Goal: Check status: Check status

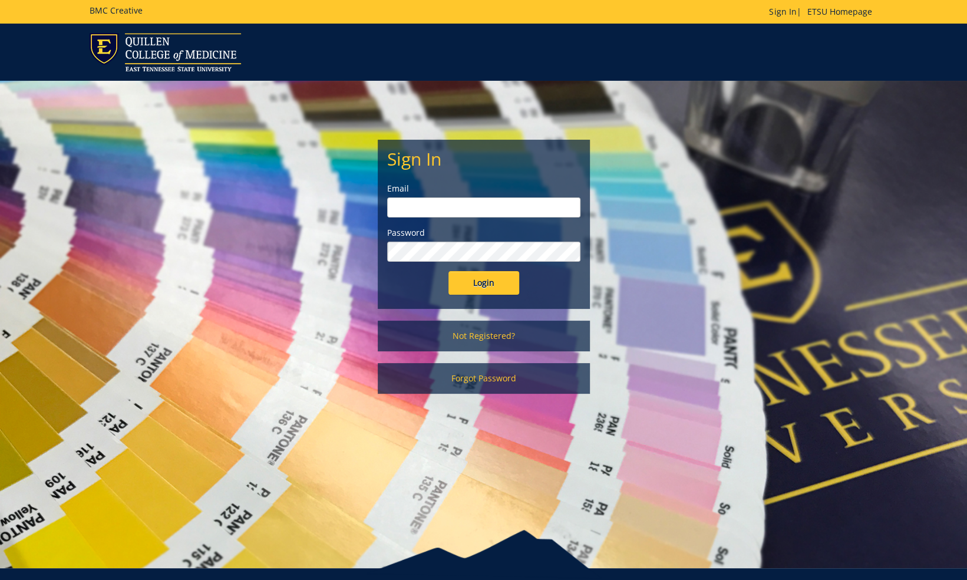
type input "vonkaenel@etsu.edu"
click at [482, 288] on input "Login" at bounding box center [484, 283] width 71 height 24
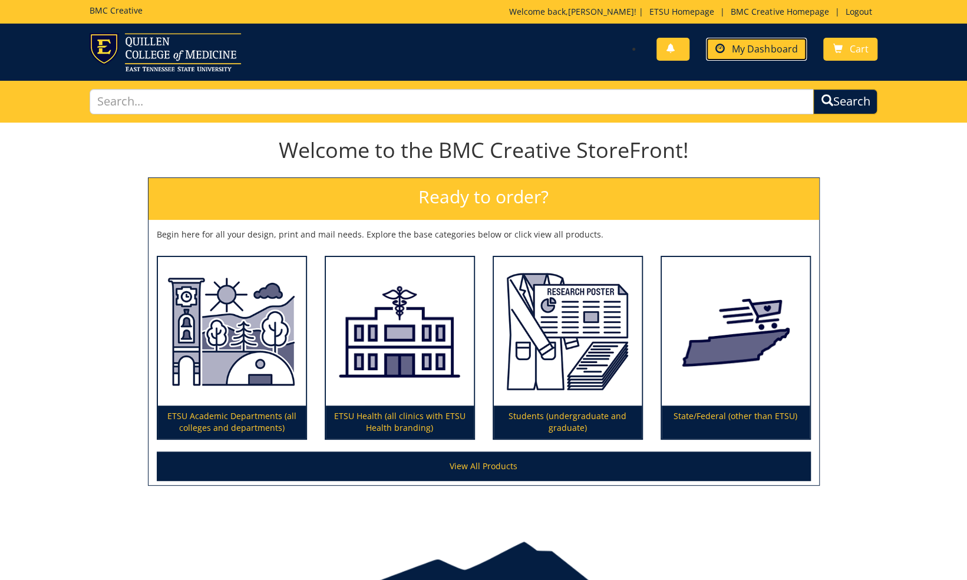
click at [753, 52] on span "My Dashboard" at bounding box center [764, 48] width 65 height 13
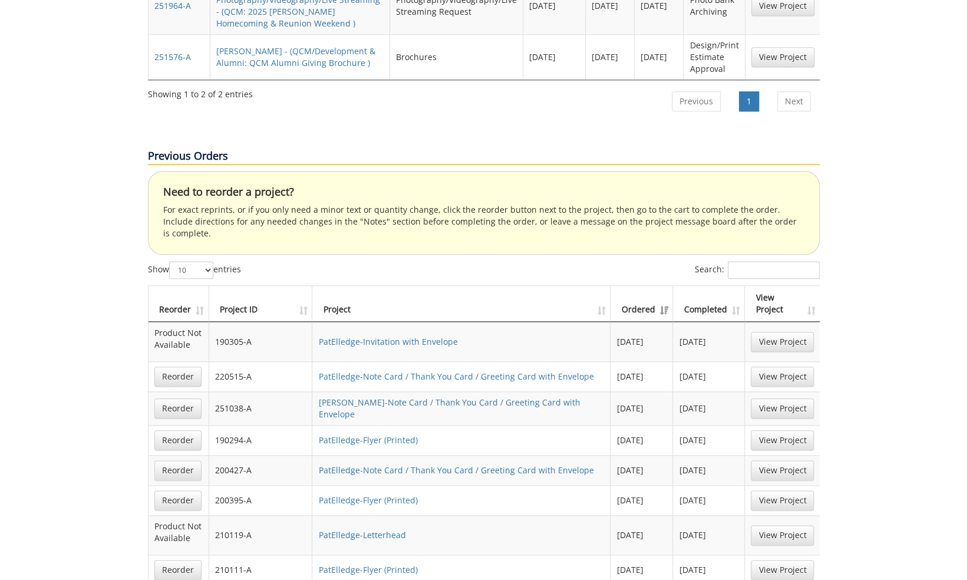
scroll to position [648, 0]
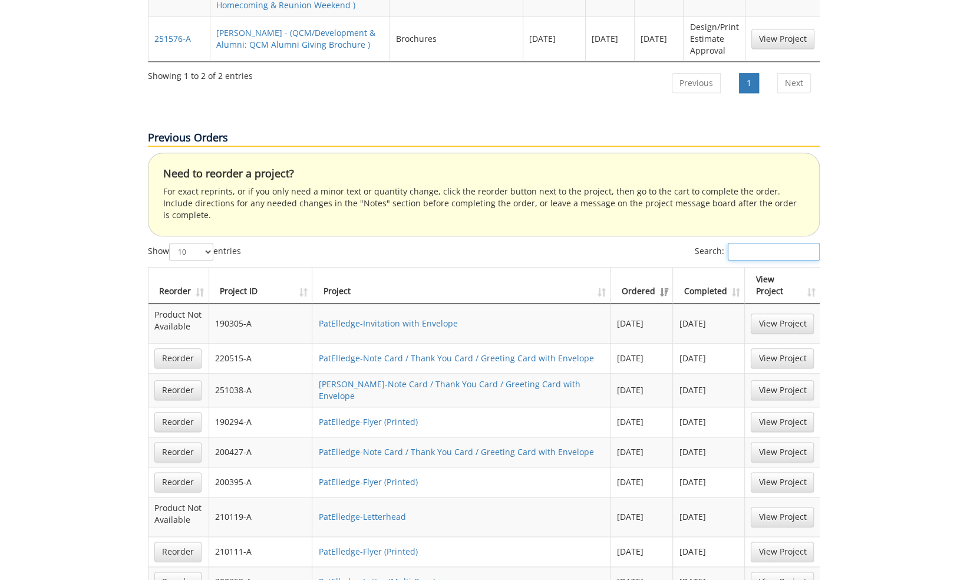
click at [781, 243] on input "Search:" at bounding box center [774, 252] width 92 height 18
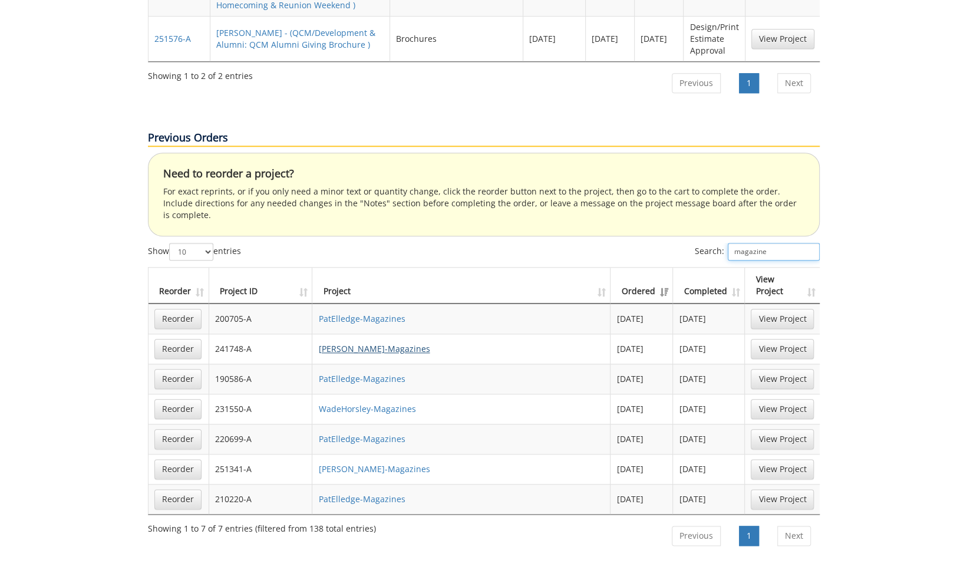
type input "magazine"
click at [378, 343] on link "KarinVon Kaenel-Magazines" at bounding box center [373, 348] width 111 height 11
click at [371, 403] on link "WadeHorsley-Magazines" at bounding box center [366, 408] width 97 height 11
click at [372, 433] on link "PatElledge-Magazines" at bounding box center [361, 438] width 87 height 11
click at [350, 373] on link "PatElledge-Magazines" at bounding box center [361, 378] width 87 height 11
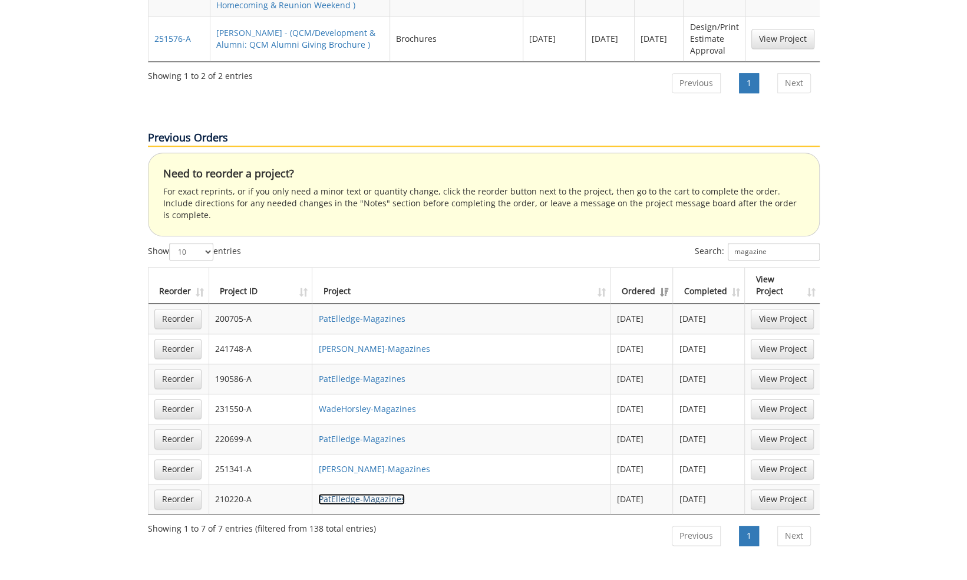
click at [373, 493] on link "PatElledge-Magazines" at bounding box center [361, 498] width 87 height 11
click at [358, 433] on link "PatElledge-Magazines" at bounding box center [361, 438] width 87 height 11
click at [373, 313] on link "PatElledge-Magazines" at bounding box center [361, 318] width 87 height 11
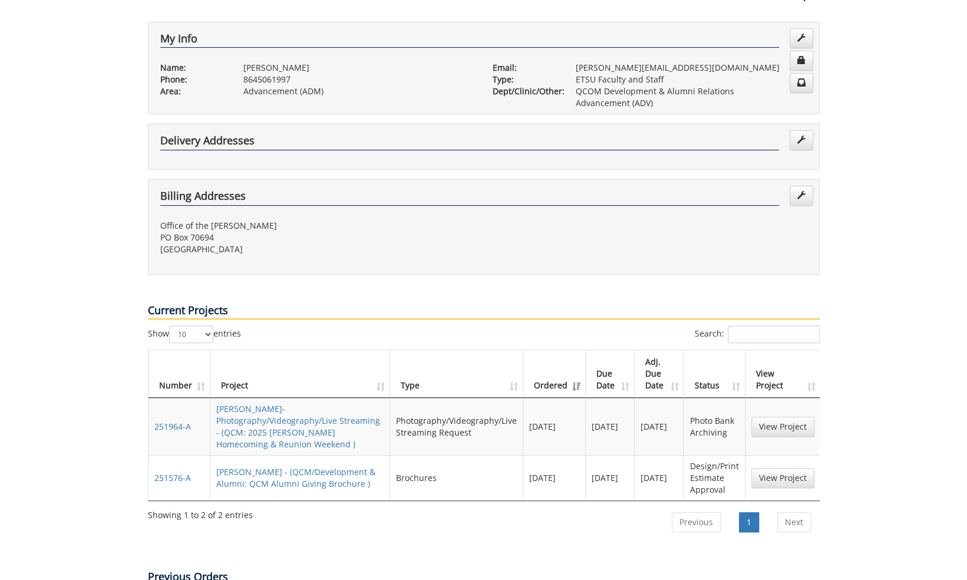
scroll to position [0, 0]
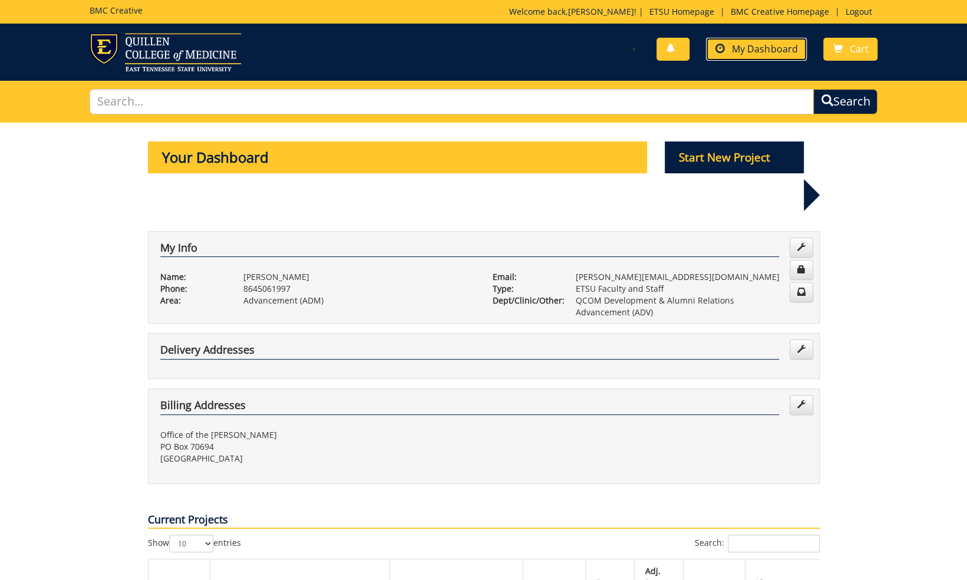
click at [743, 48] on span "My Dashboard" at bounding box center [764, 48] width 65 height 13
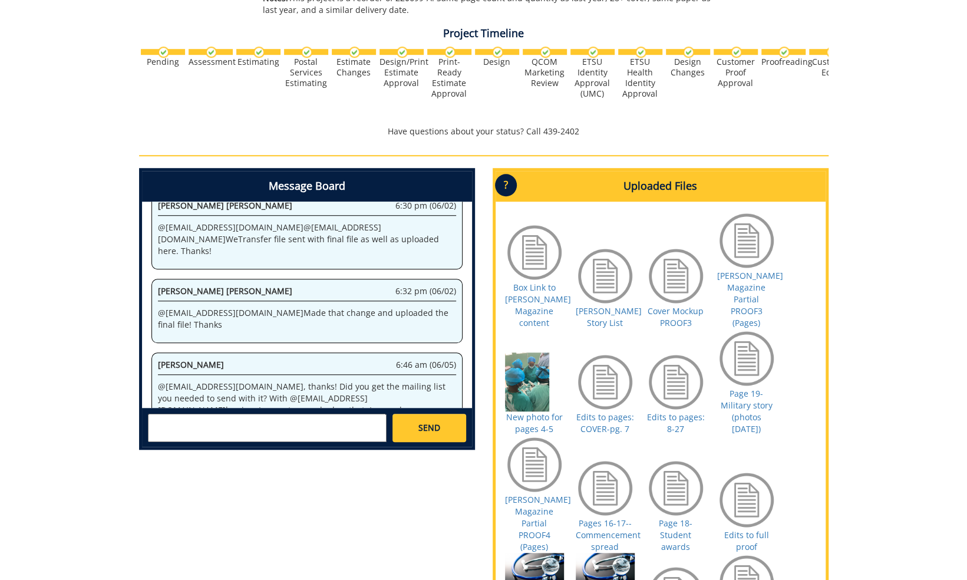
scroll to position [177, 0]
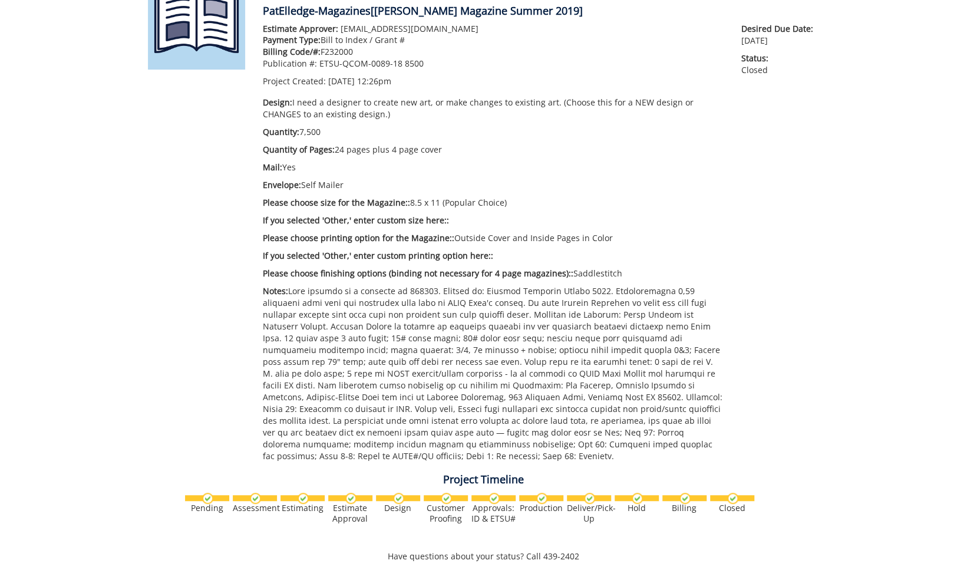
scroll to position [177, 0]
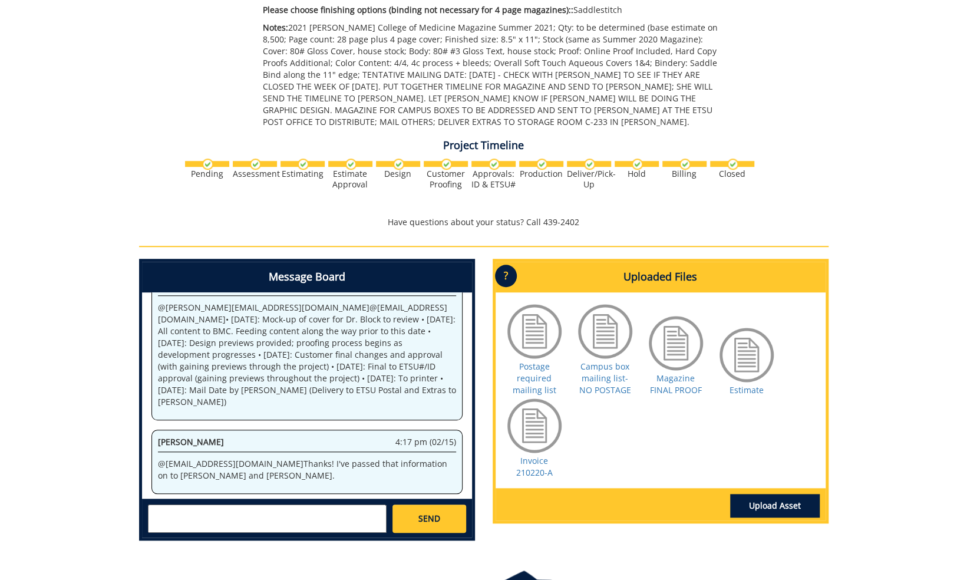
scroll to position [525, 0]
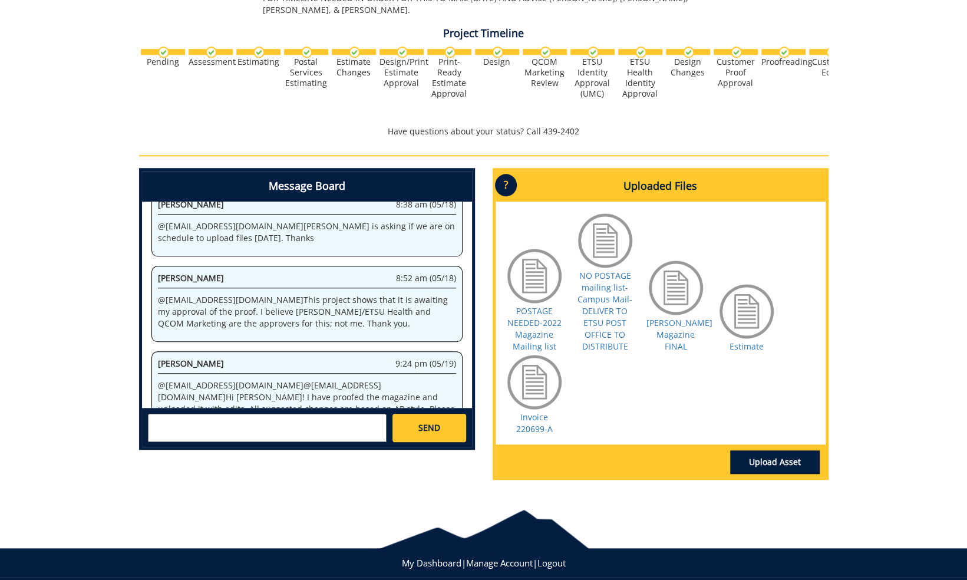
scroll to position [517, 0]
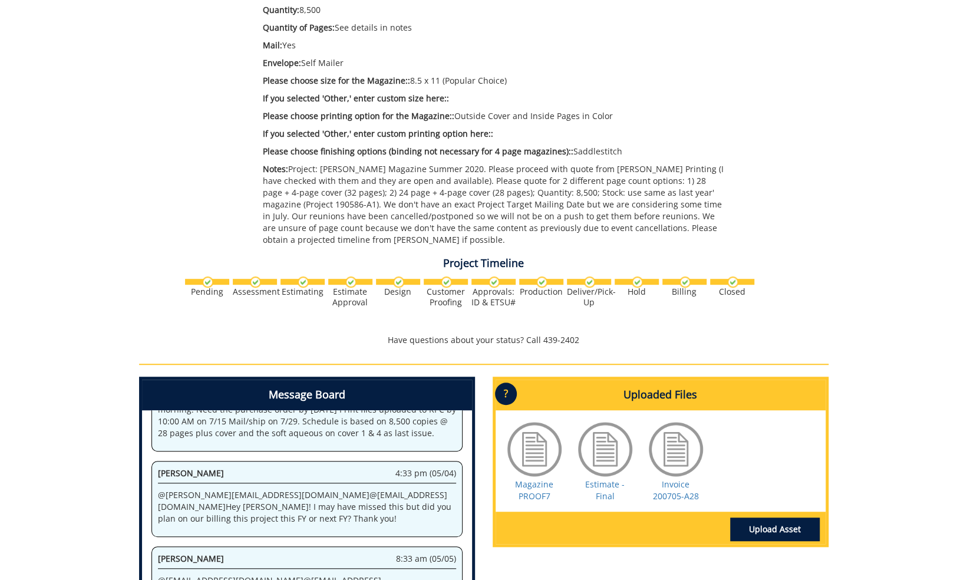
scroll to position [354, 0]
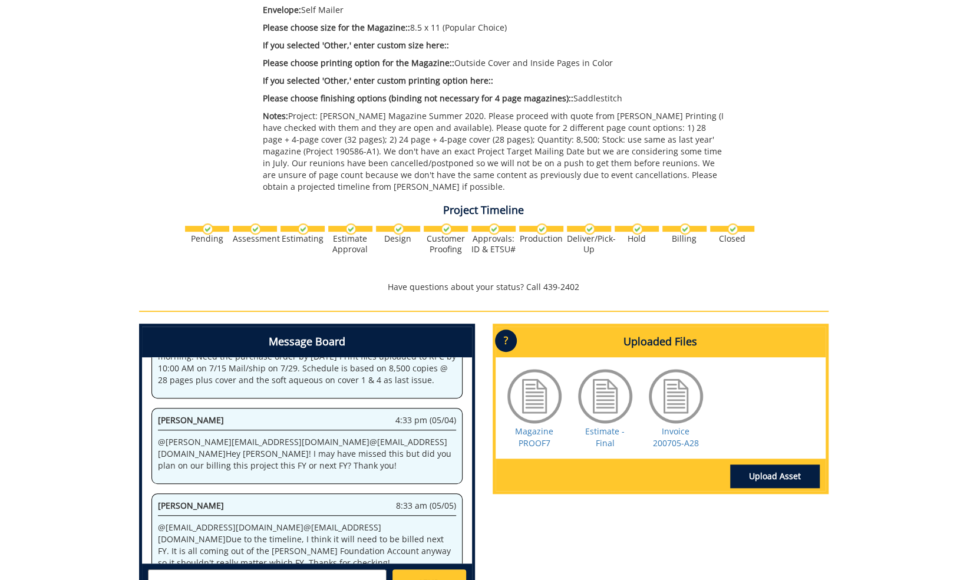
click at [522, 436] on div "Magazine PROOF7" at bounding box center [534, 408] width 59 height 83
click at [533, 433] on link "Magazine PROOF7" at bounding box center [534, 437] width 38 height 23
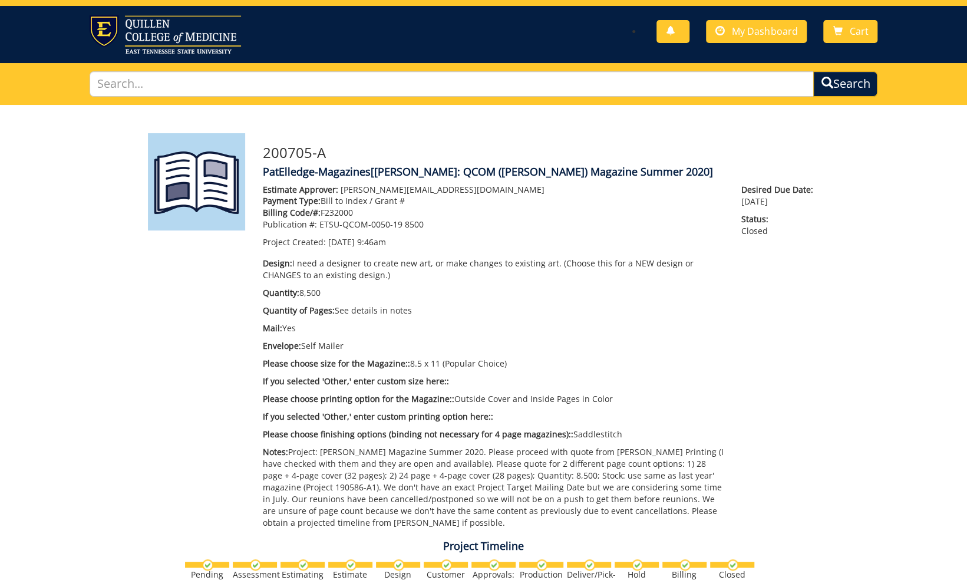
scroll to position [0, 0]
